Goal: Task Accomplishment & Management: Use online tool/utility

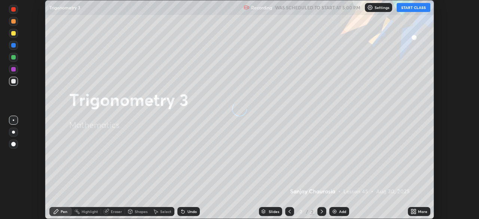
scroll to position [219, 478]
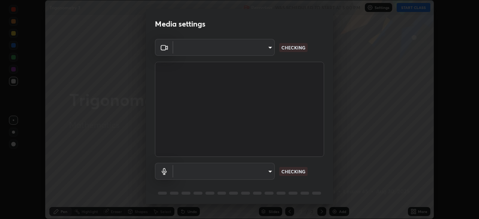
type input "6d46a3bbb121808cbb74c832f71dfccd0f2f4db2e0a8dcefa18edd627fde2ff4"
click at [270, 167] on body "Erase all Trigonometry 3 Recording WAS SCHEDULED TO START AT 5:00 PM Settings S…" at bounding box center [239, 109] width 479 height 219
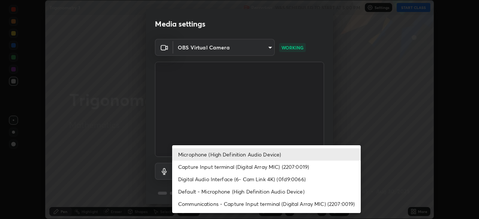
click at [267, 167] on li "Capture Input terminal (Digital Array MIC) (2207:0019)" at bounding box center [266, 166] width 188 height 12
type input "f6d8e788b0963aafc27e6a1fb7408dcbf301c46dd5a5e5fc7fad7974605062b4"
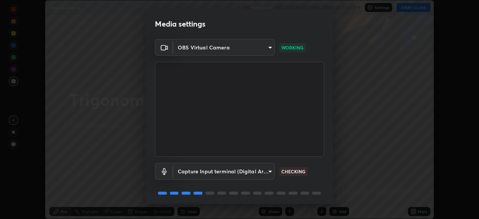
scroll to position [27, 0]
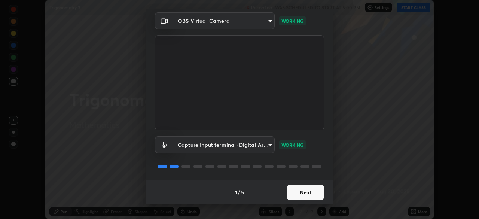
click at [308, 190] on button "Next" at bounding box center [304, 192] width 37 height 15
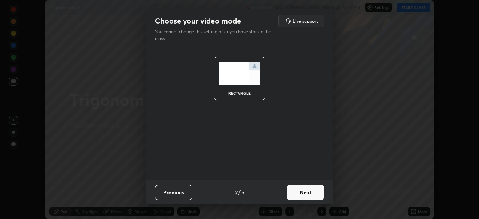
scroll to position [0, 0]
click at [314, 192] on button "Next" at bounding box center [304, 192] width 37 height 15
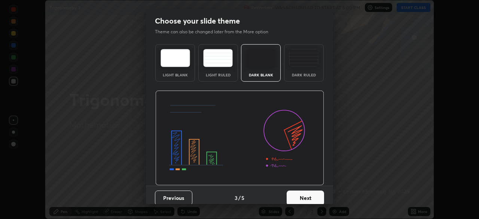
click at [316, 195] on button "Next" at bounding box center [304, 197] width 37 height 15
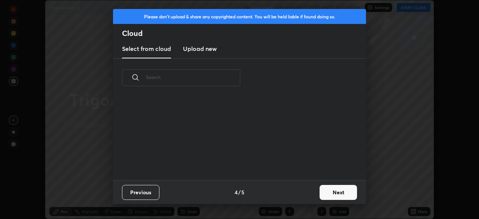
click at [335, 192] on button "Next" at bounding box center [337, 192] width 37 height 15
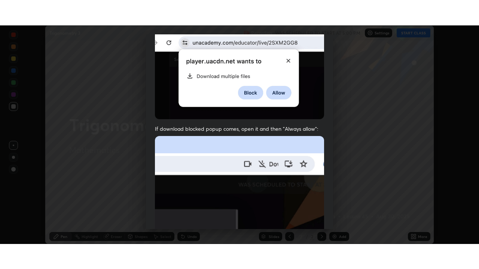
scroll to position [179, 0]
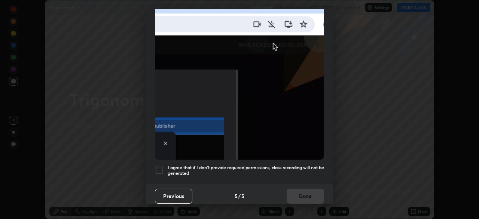
click at [164, 166] on div "I agree that if I don't provide required permissions, class recording will not …" at bounding box center [239, 170] width 169 height 9
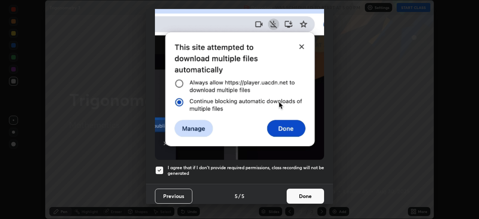
click at [312, 193] on button "Done" at bounding box center [304, 195] width 37 height 15
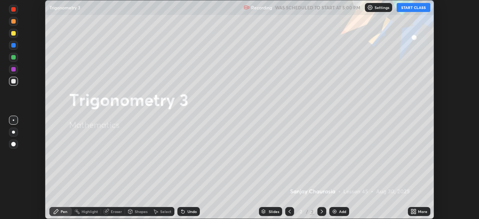
click at [414, 9] on button "START CLASS" at bounding box center [413, 7] width 34 height 9
click at [339, 211] on div "Add" at bounding box center [342, 211] width 7 height 4
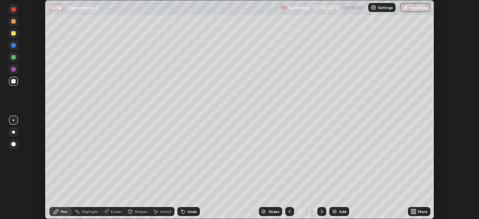
click at [412, 210] on icon at bounding box center [412, 210] width 2 height 2
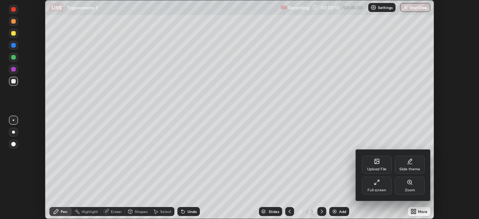
click at [373, 188] on div "Full screen" at bounding box center [376, 190] width 19 height 4
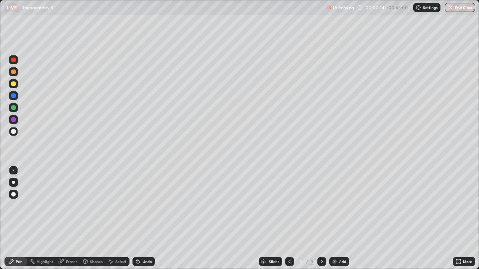
scroll to position [269, 479]
click at [13, 85] on div at bounding box center [13, 84] width 4 height 4
click at [15, 120] on div at bounding box center [13, 119] width 4 height 4
click at [72, 218] on div "Eraser" at bounding box center [71, 262] width 11 height 4
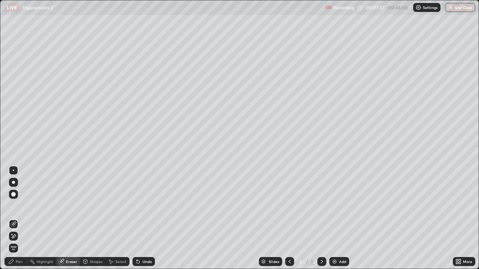
click at [23, 218] on div "Pen" at bounding box center [15, 261] width 22 height 9
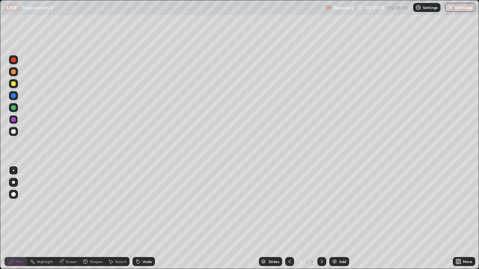
click at [15, 132] on div at bounding box center [13, 131] width 4 height 4
click at [15, 108] on div at bounding box center [13, 107] width 4 height 4
click at [70, 218] on div "Eraser" at bounding box center [71, 262] width 11 height 4
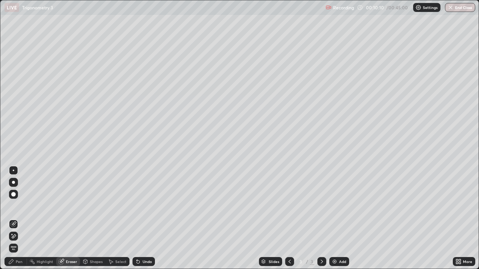
click at [16, 218] on icon at bounding box center [13, 236] width 6 height 6
click at [20, 218] on div "Pen" at bounding box center [19, 262] width 7 height 4
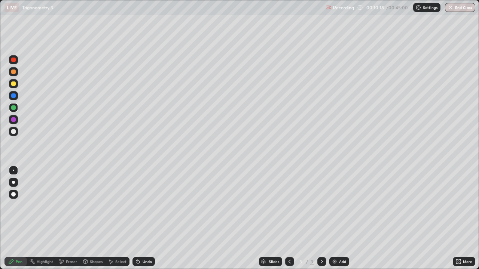
click at [14, 130] on div at bounding box center [13, 131] width 4 height 4
click at [15, 85] on div at bounding box center [13, 84] width 4 height 4
click at [14, 59] on div at bounding box center [13, 60] width 4 height 4
click at [69, 218] on div "Eraser" at bounding box center [71, 262] width 11 height 4
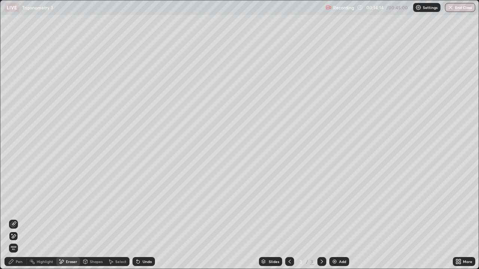
click at [19, 218] on div "Pen" at bounding box center [15, 261] width 22 height 9
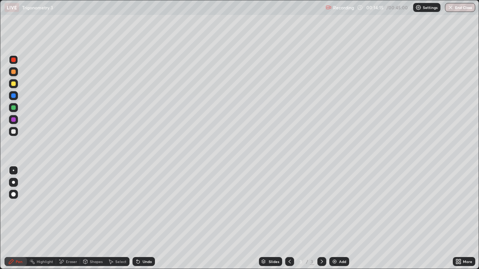
click at [13, 96] on div at bounding box center [13, 95] width 4 height 4
click at [68, 218] on div "Eraser" at bounding box center [71, 262] width 11 height 4
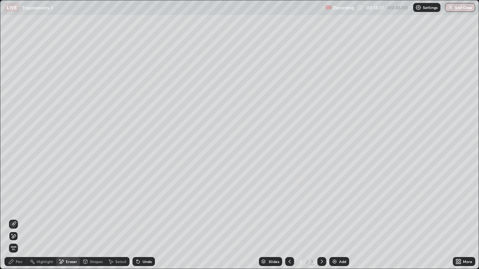
click at [22, 218] on div "Pen" at bounding box center [19, 262] width 7 height 4
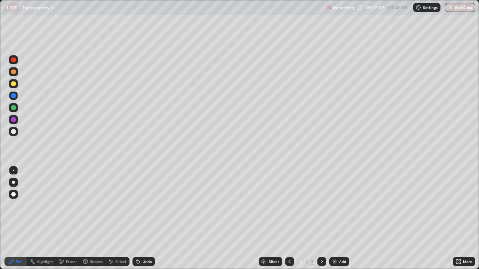
click at [341, 218] on div "Add" at bounding box center [339, 261] width 20 height 9
click at [14, 72] on div at bounding box center [13, 72] width 4 height 4
click at [13, 107] on div at bounding box center [13, 107] width 4 height 4
click at [69, 218] on div "Eraser" at bounding box center [71, 262] width 11 height 4
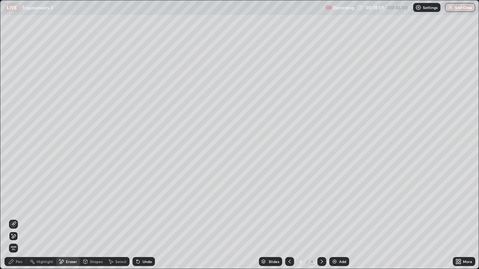
click at [23, 218] on div "Pen" at bounding box center [15, 261] width 22 height 9
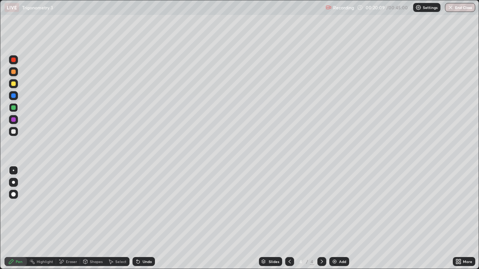
click at [14, 133] on div at bounding box center [13, 131] width 4 height 4
click at [77, 218] on div "Eraser" at bounding box center [68, 261] width 24 height 9
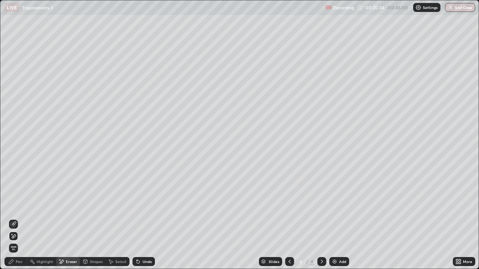
click at [24, 218] on div "Pen" at bounding box center [15, 261] width 22 height 9
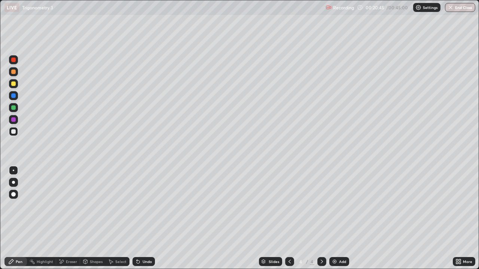
click at [13, 120] on div at bounding box center [13, 119] width 4 height 4
click at [15, 132] on div at bounding box center [13, 131] width 4 height 4
click at [15, 108] on div at bounding box center [13, 107] width 4 height 4
click at [14, 85] on div at bounding box center [13, 84] width 4 height 4
click at [72, 218] on div "Eraser" at bounding box center [71, 262] width 11 height 4
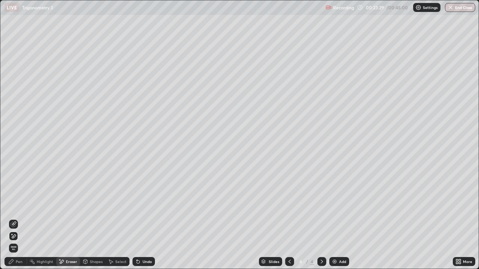
click at [20, 218] on div "Pen" at bounding box center [19, 262] width 7 height 4
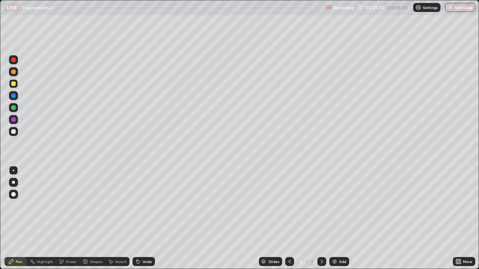
click at [14, 72] on div at bounding box center [13, 72] width 4 height 4
click at [71, 218] on div "Eraser" at bounding box center [68, 261] width 24 height 9
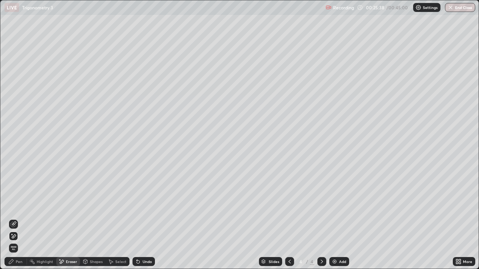
click at [14, 218] on icon at bounding box center [13, 236] width 6 height 6
click at [20, 218] on div "Pen" at bounding box center [19, 262] width 7 height 4
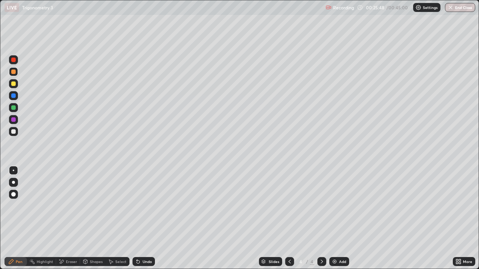
click at [14, 85] on div at bounding box center [13, 84] width 4 height 4
click at [73, 218] on div "Eraser" at bounding box center [71, 262] width 11 height 4
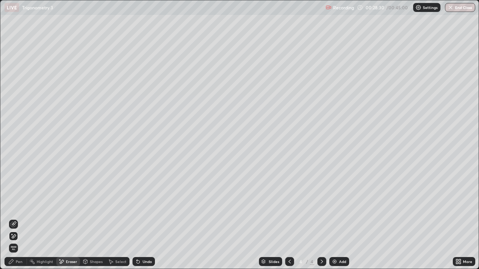
click at [19, 218] on div "Pen" at bounding box center [19, 262] width 7 height 4
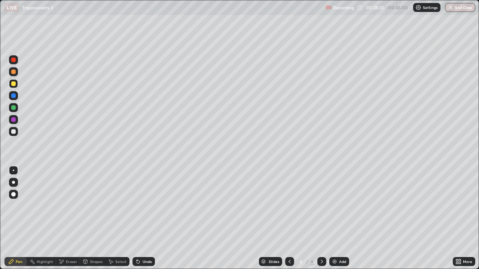
click at [14, 109] on div at bounding box center [13, 107] width 4 height 4
click at [14, 108] on div at bounding box center [13, 107] width 4 height 4
click at [15, 61] on div at bounding box center [13, 60] width 4 height 4
click at [13, 130] on div at bounding box center [13, 131] width 4 height 4
click at [343, 218] on div "Add" at bounding box center [339, 261] width 20 height 9
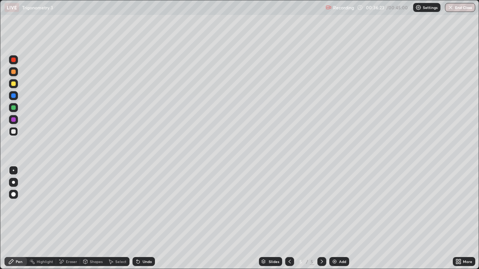
click at [15, 85] on div at bounding box center [13, 84] width 4 height 4
click at [458, 9] on button "End Class" at bounding box center [460, 7] width 30 height 9
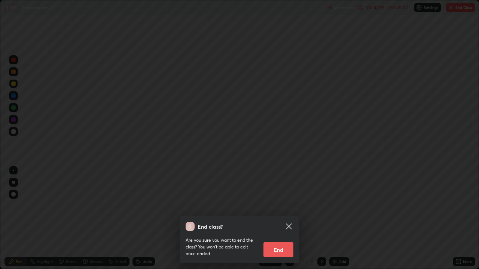
click at [282, 218] on button "End" at bounding box center [278, 249] width 30 height 15
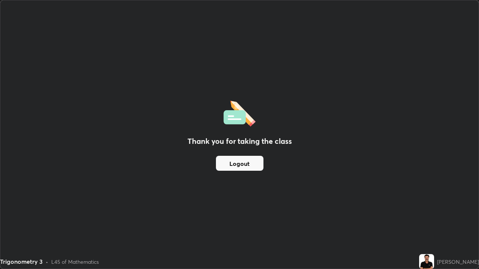
click at [411, 156] on div "Thank you for taking the class Logout" at bounding box center [239, 134] width 478 height 268
click at [430, 218] on img at bounding box center [426, 261] width 15 height 15
